Goal: Transaction & Acquisition: Book appointment/travel/reservation

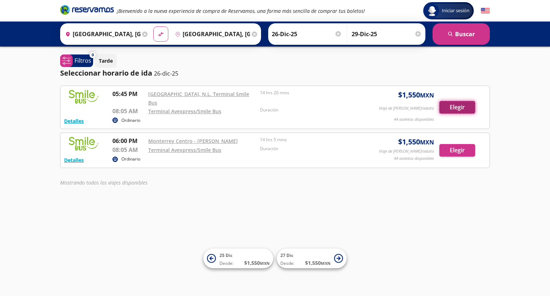
click at [458, 101] on button "Elegir" at bounding box center [457, 107] width 36 height 13
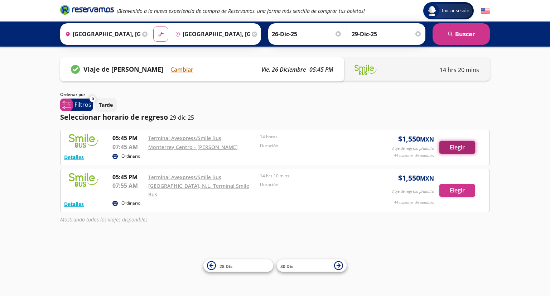
click at [467, 144] on button "Elegir" at bounding box center [457, 147] width 36 height 13
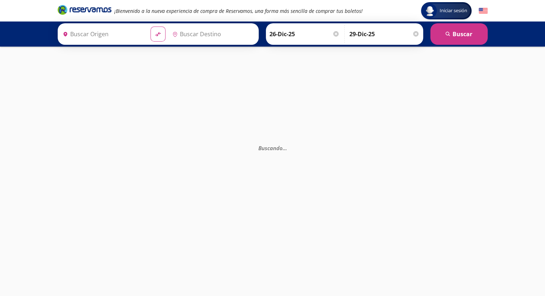
type input "[GEOGRAPHIC_DATA], [GEOGRAPHIC_DATA][PERSON_NAME]"
type input "[GEOGRAPHIC_DATA], [GEOGRAPHIC_DATA]"
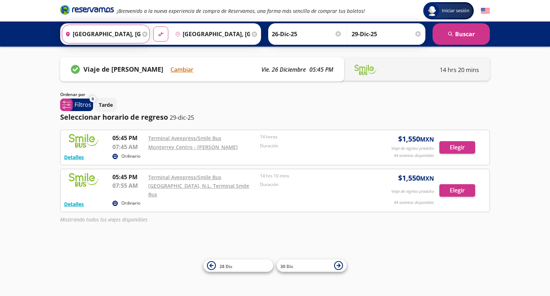
click at [102, 32] on input "[GEOGRAPHIC_DATA], [GEOGRAPHIC_DATA][PERSON_NAME]" at bounding box center [101, 34] width 78 height 18
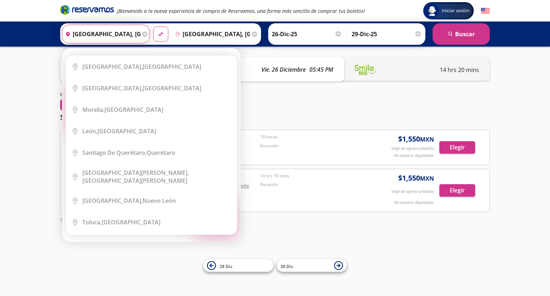
click at [102, 32] on input "[GEOGRAPHIC_DATA], [GEOGRAPHIC_DATA][PERSON_NAME]" at bounding box center [101, 34] width 78 height 18
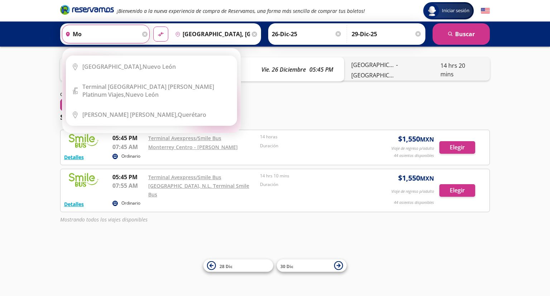
type input "m"
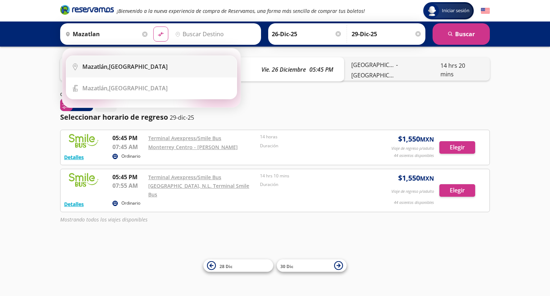
click at [112, 69] on div "[GEOGRAPHIC_DATA], [GEOGRAPHIC_DATA]" at bounding box center [124, 67] width 85 height 8
type input "[GEOGRAPHIC_DATA], [GEOGRAPHIC_DATA]"
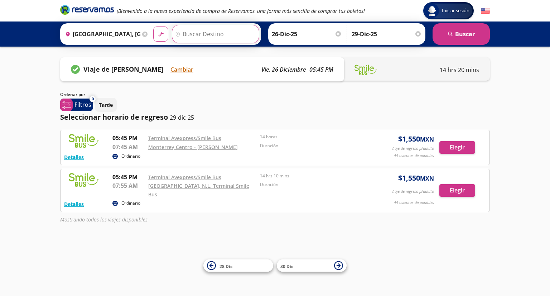
click at [204, 37] on input "Destino" at bounding box center [214, 34] width 85 height 18
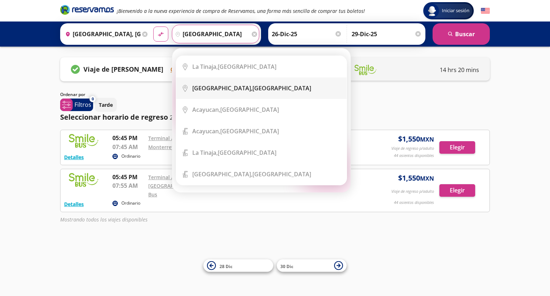
click at [222, 80] on li "City Icon [GEOGRAPHIC_DATA], [GEOGRAPHIC_DATA]" at bounding box center [261, 87] width 170 height 21
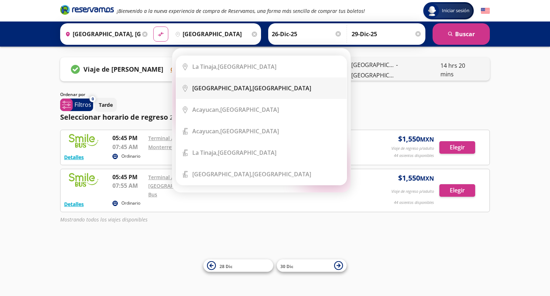
type input "[GEOGRAPHIC_DATA], [GEOGRAPHIC_DATA]"
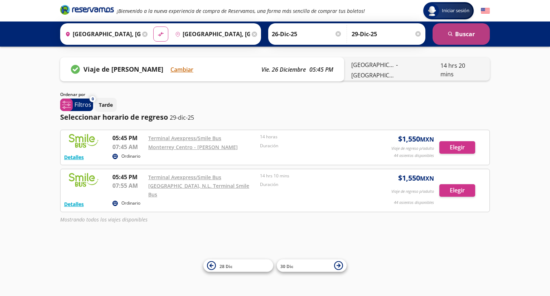
click at [481, 33] on button "search [GEOGRAPHIC_DATA]" at bounding box center [461, 33] width 57 height 21
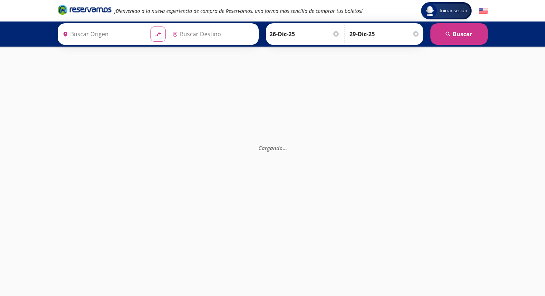
type input "[GEOGRAPHIC_DATA], [GEOGRAPHIC_DATA]"
